Goal: Task Accomplishment & Management: Use online tool/utility

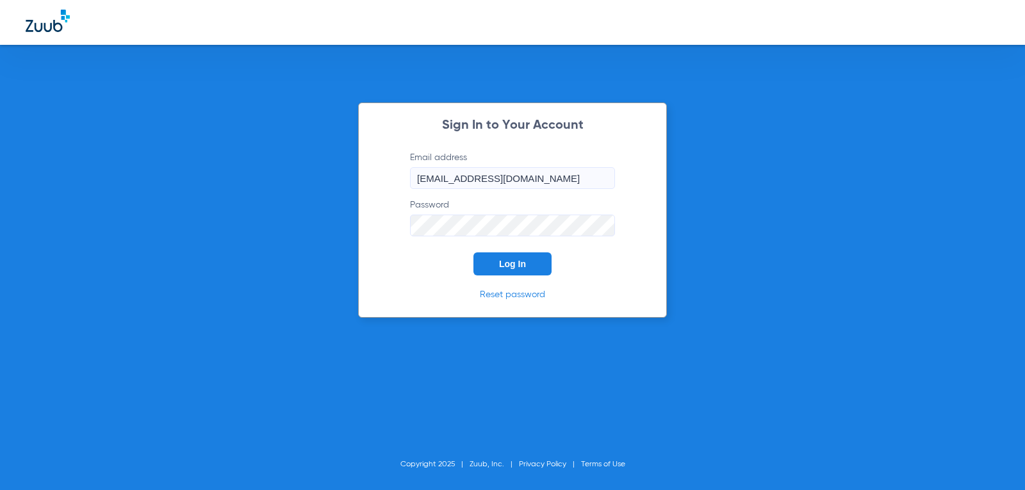
click at [530, 263] on button "Log In" at bounding box center [512, 263] width 78 height 23
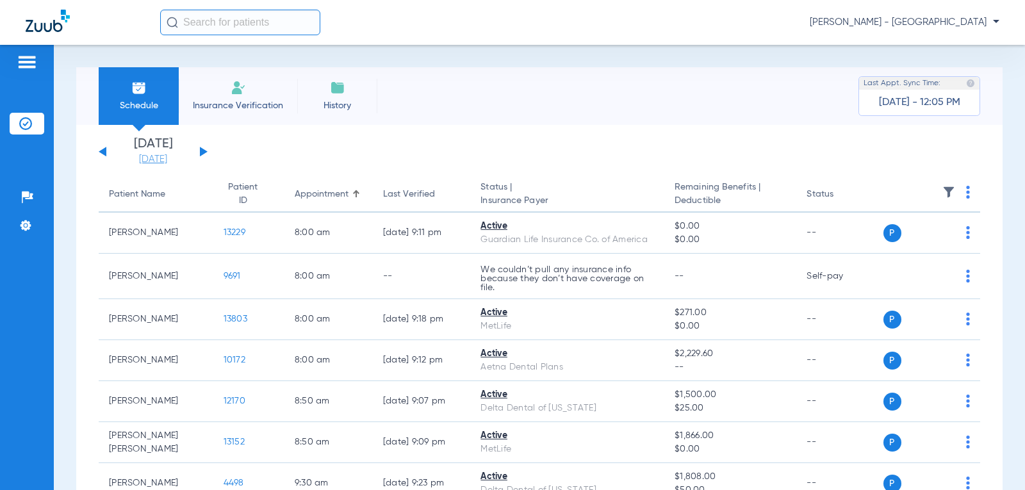
click at [143, 159] on link "[DATE]" at bounding box center [153, 159] width 77 height 13
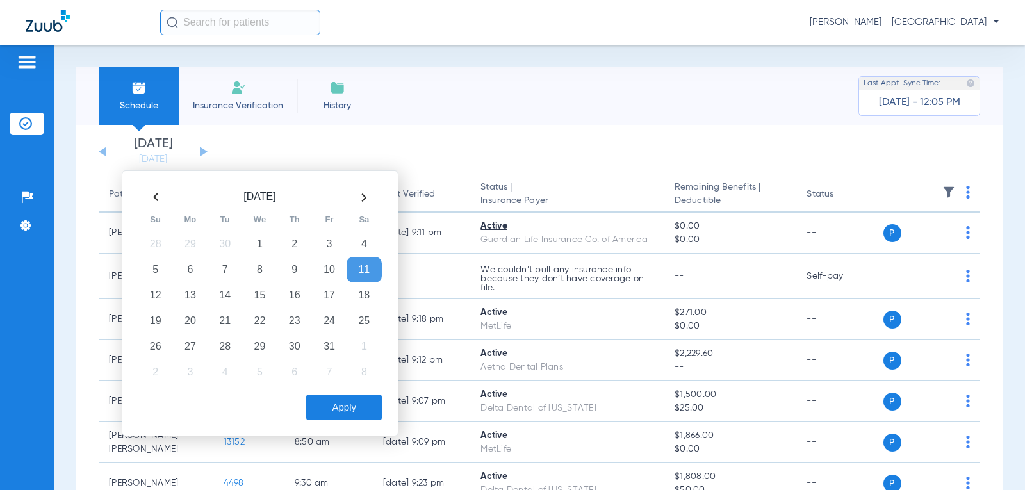
drag, startPoint x: 152, startPoint y: 200, endPoint x: 149, endPoint y: 193, distance: 7.5
click at [152, 201] on th at bounding box center [155, 197] width 35 height 20
click at [229, 302] on td "16" at bounding box center [224, 295] width 35 height 26
click at [350, 402] on button "Apply" at bounding box center [344, 407] width 76 height 26
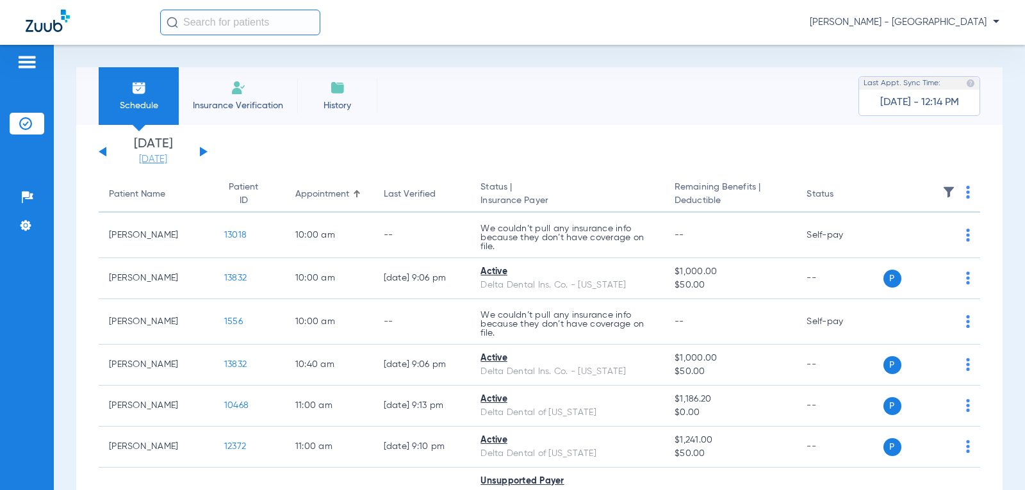
click at [137, 159] on link "[DATE]" at bounding box center [153, 159] width 77 height 13
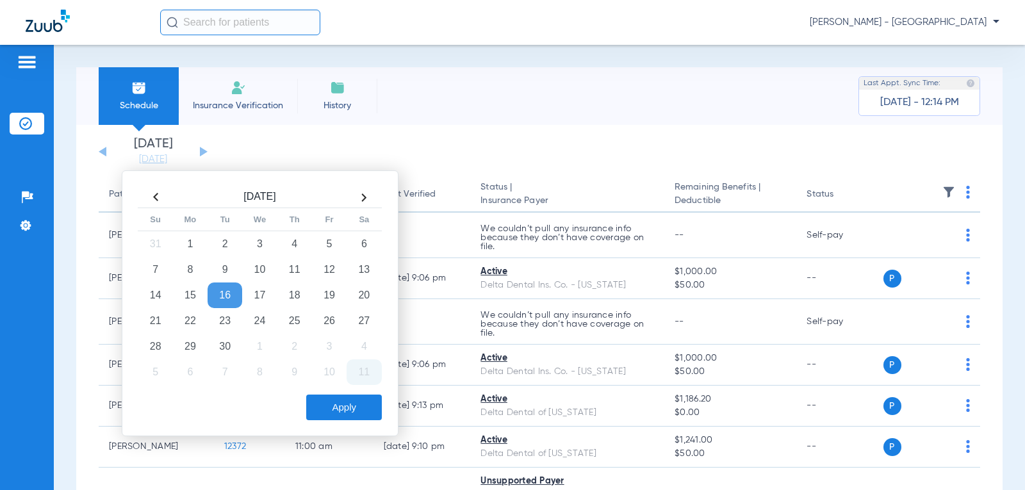
click at [366, 200] on th at bounding box center [363, 197] width 35 height 20
click at [358, 266] on td "11" at bounding box center [363, 270] width 35 height 26
click at [346, 403] on button "Apply" at bounding box center [344, 407] width 76 height 26
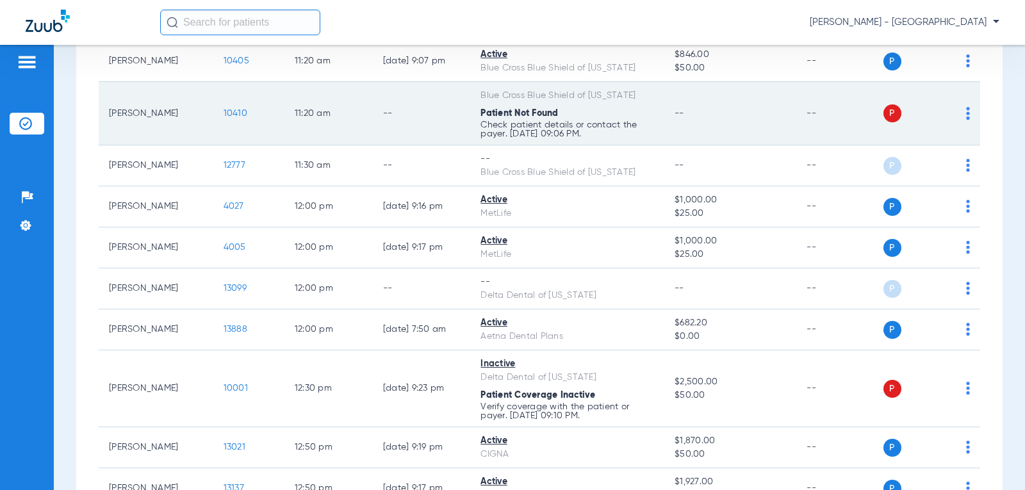
scroll to position [704, 0]
